Goal: Navigation & Orientation: Find specific page/section

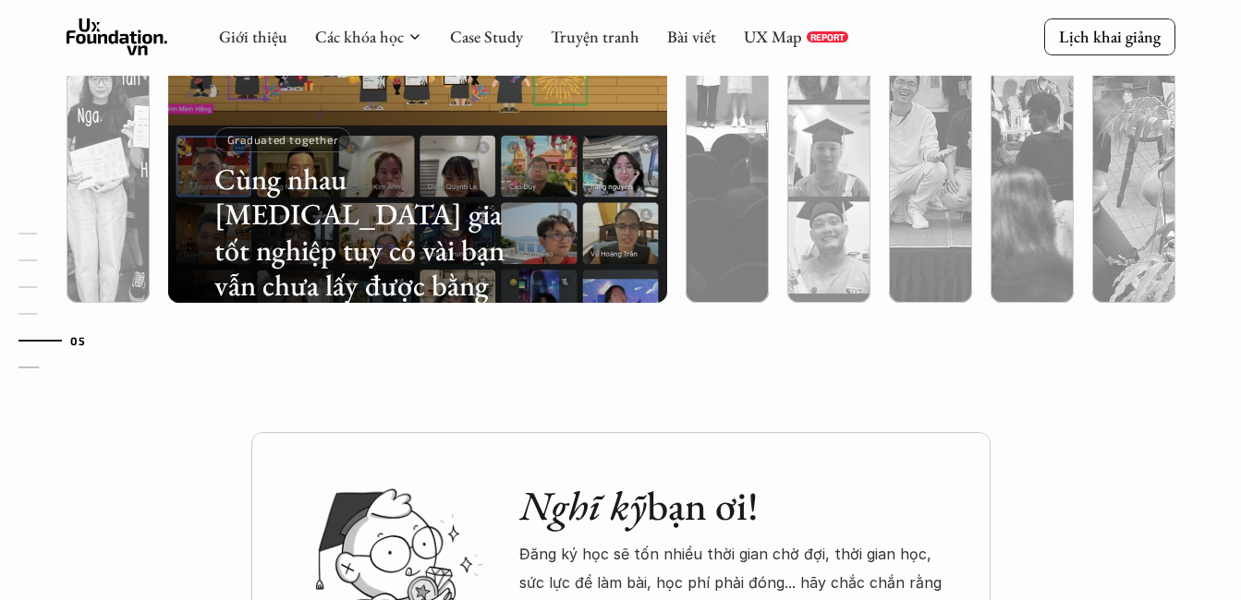
scroll to position [6063, 0]
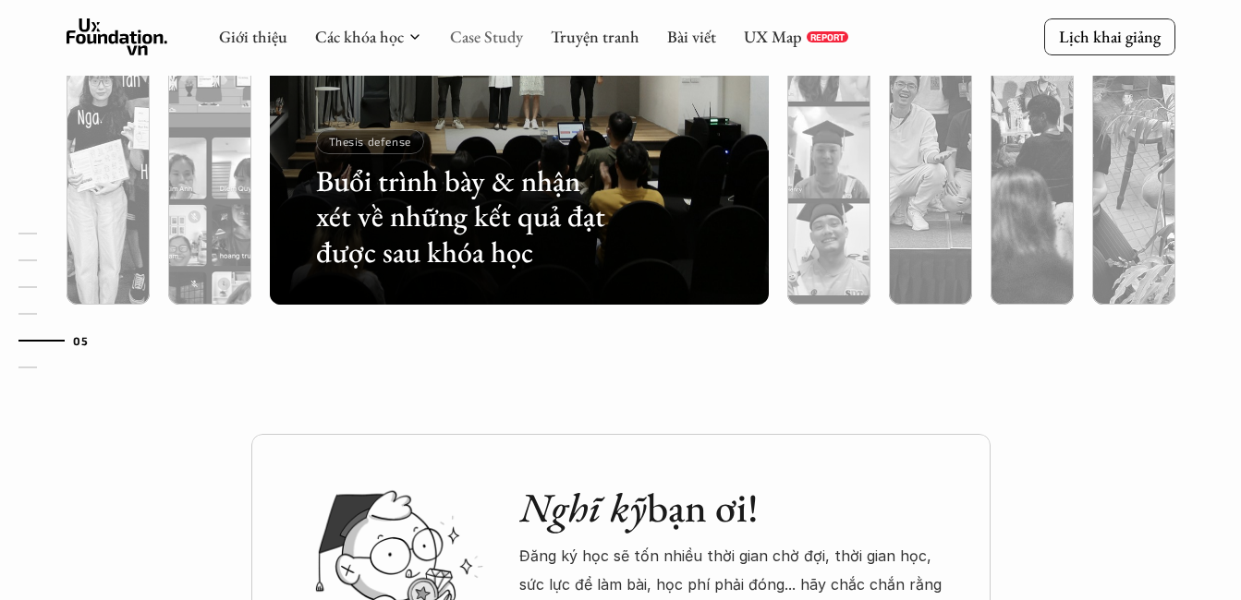
click at [487, 41] on link "Case Study" at bounding box center [486, 36] width 73 height 21
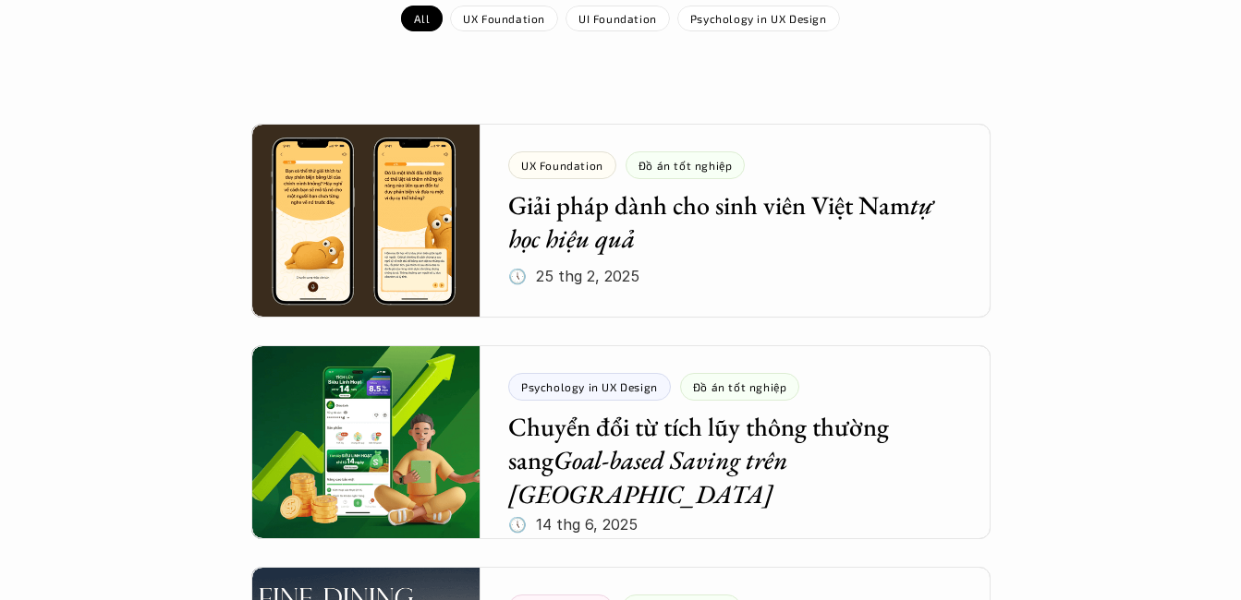
scroll to position [370, 0]
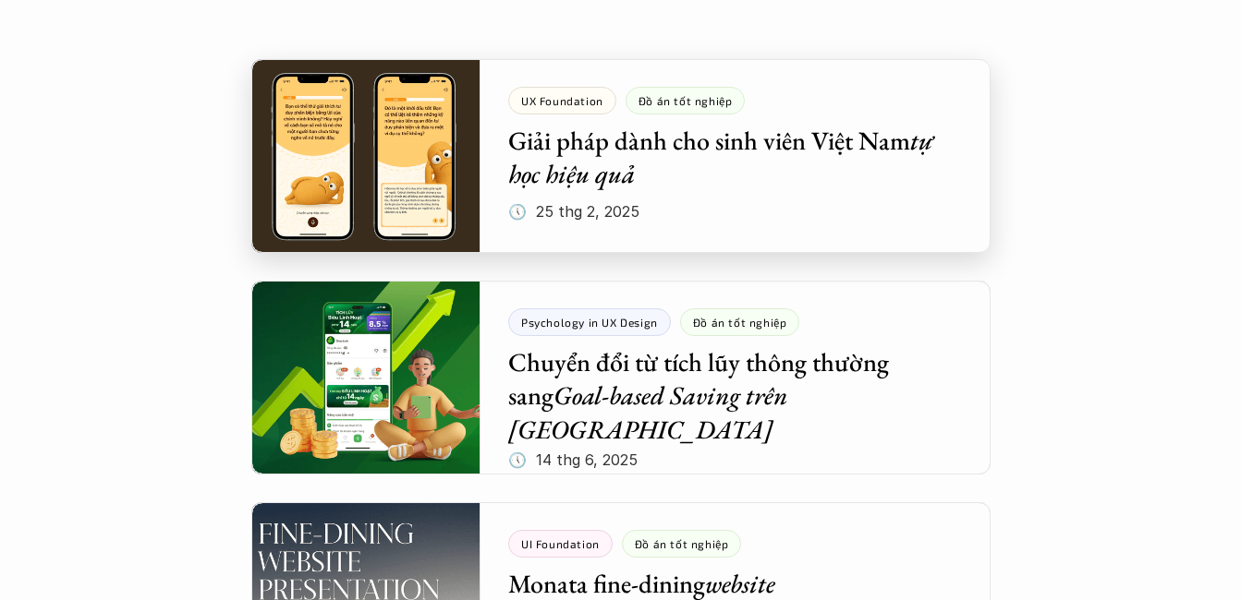
click at [572, 166] on div at bounding box center [620, 156] width 739 height 194
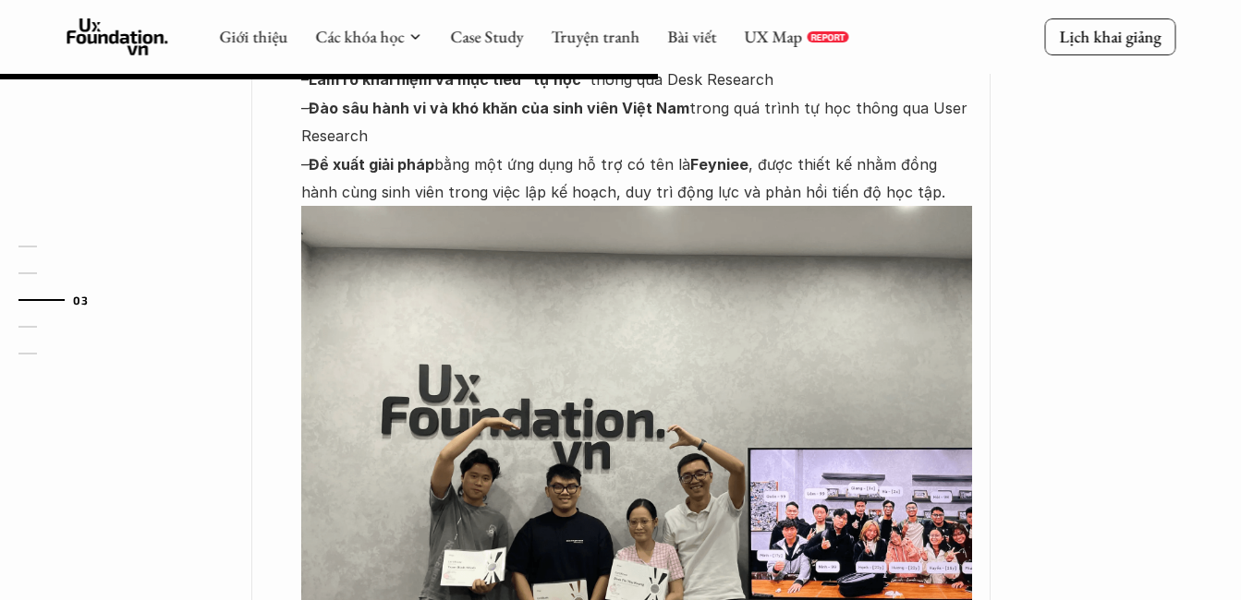
scroll to position [1293, 0]
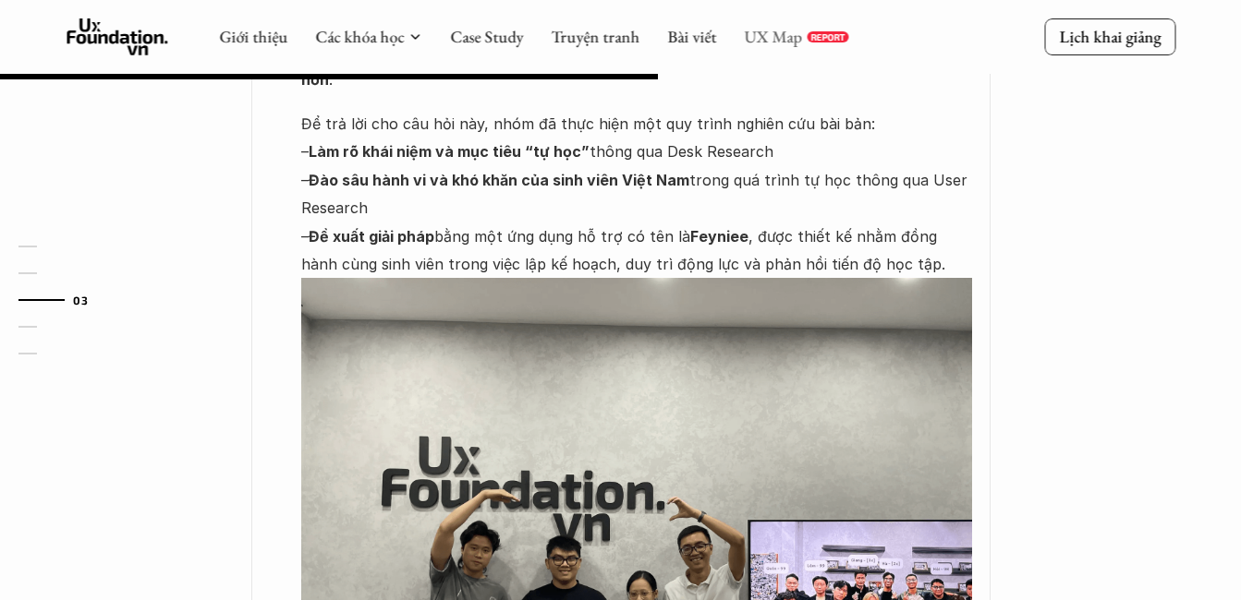
click at [757, 35] on link "UX Map" at bounding box center [773, 36] width 58 height 21
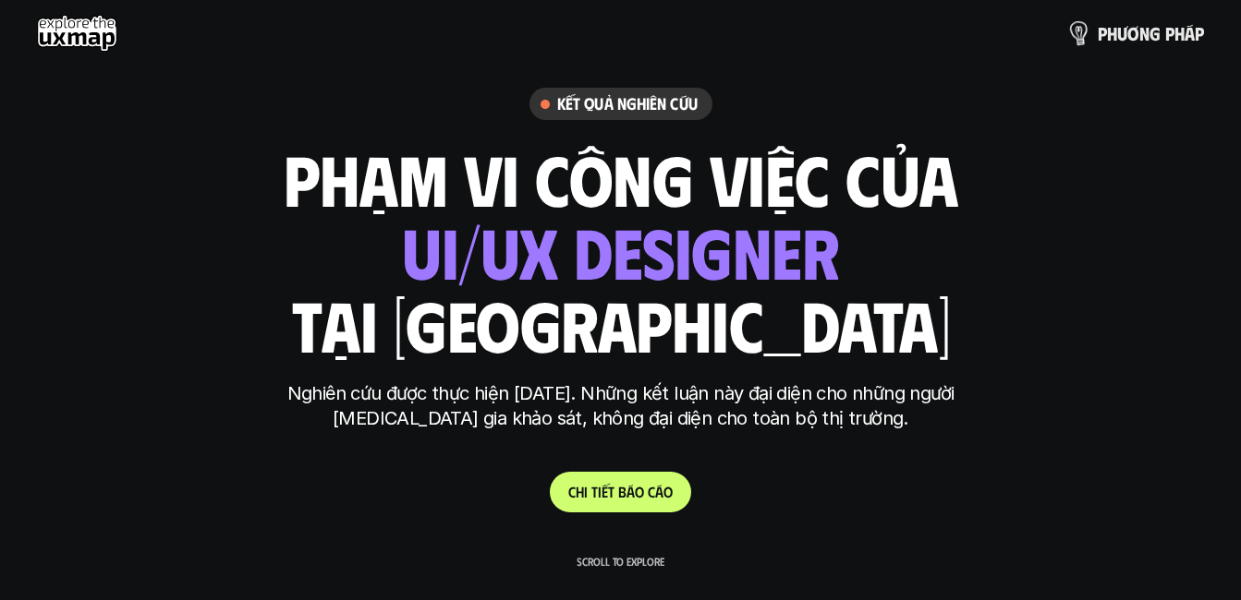
click at [1117, 30] on p "p h ư ơ n g p h á p" at bounding box center [1150, 33] width 106 height 20
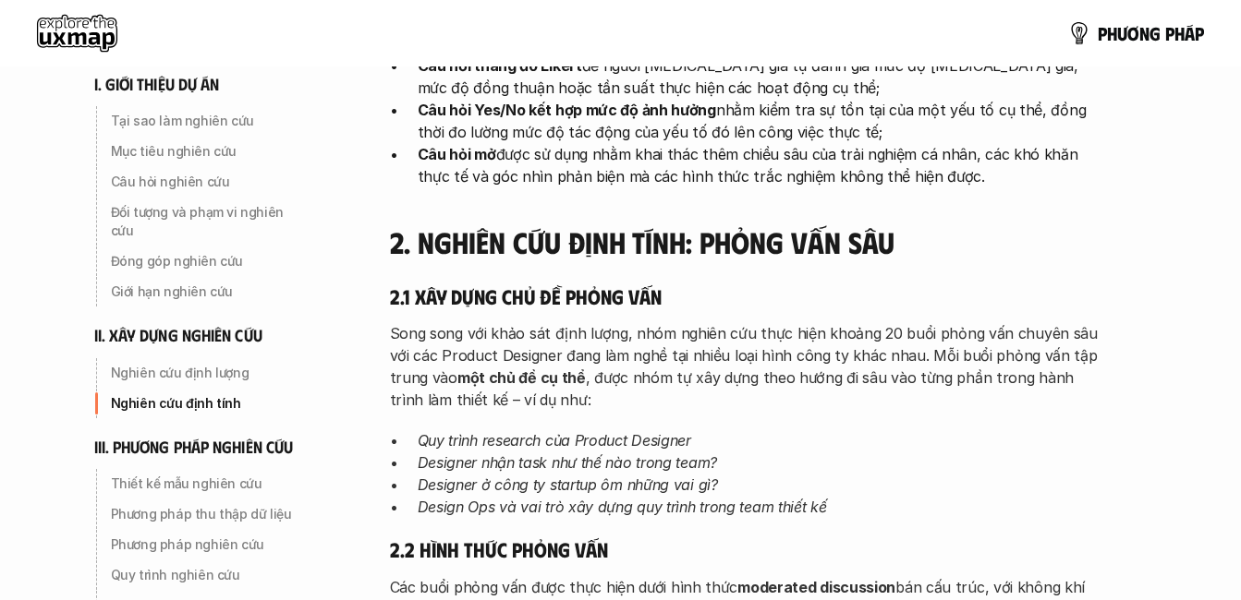
scroll to position [3233, 0]
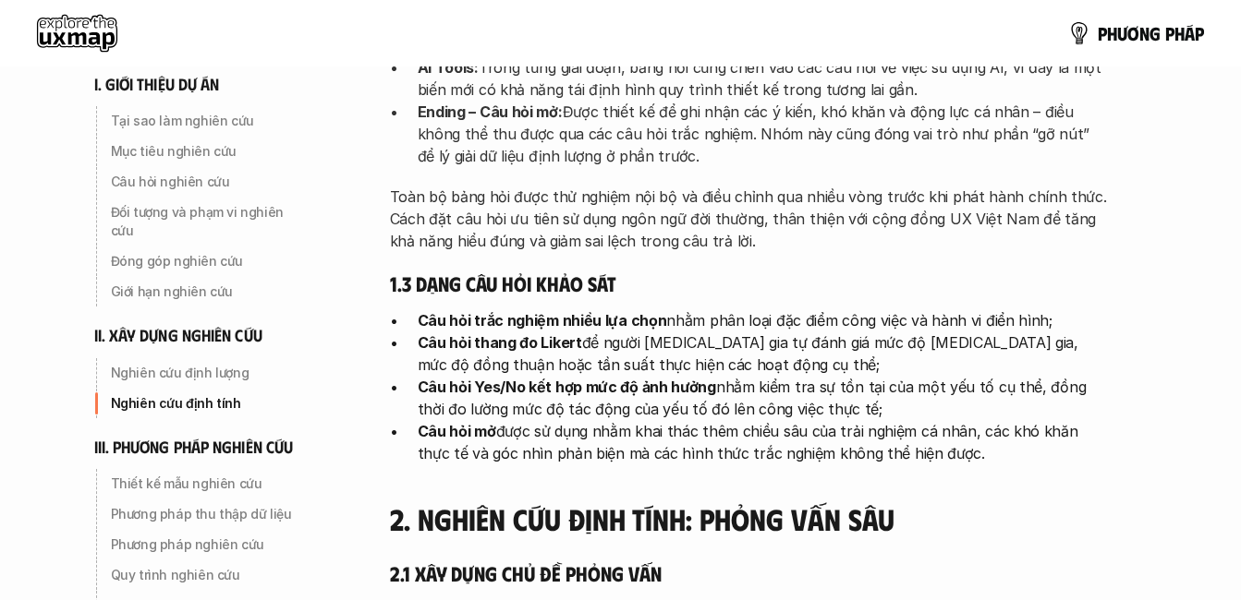
click at [75, 15] on use at bounding box center [77, 33] width 80 height 37
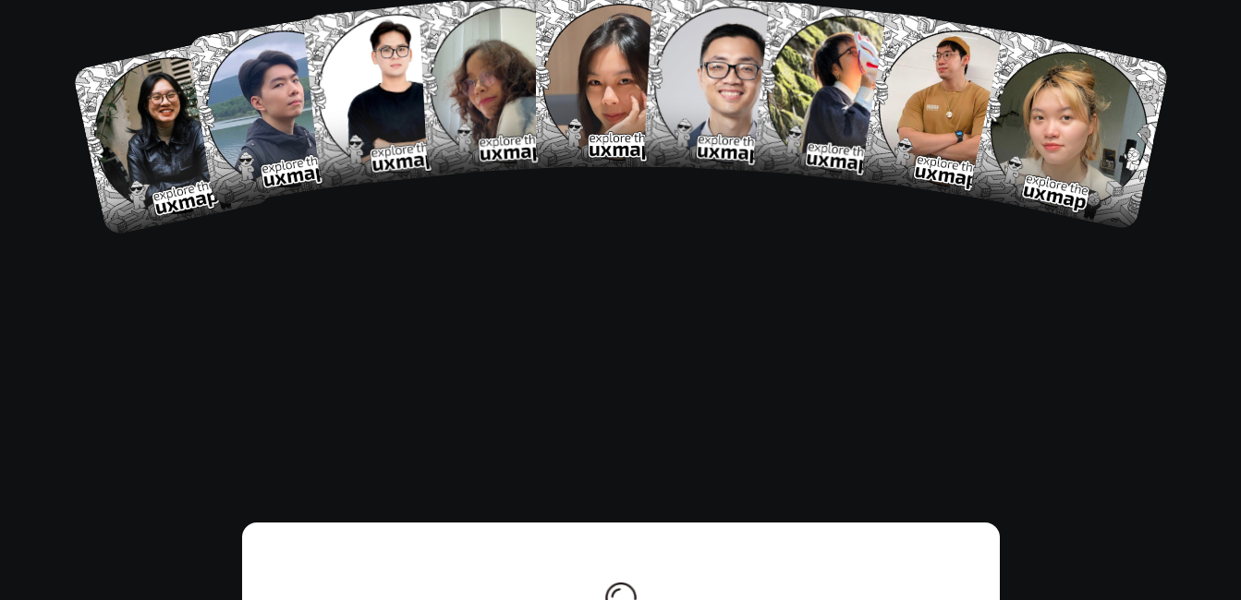
scroll to position [10891, 0]
